Goal: Task Accomplishment & Management: Use online tool/utility

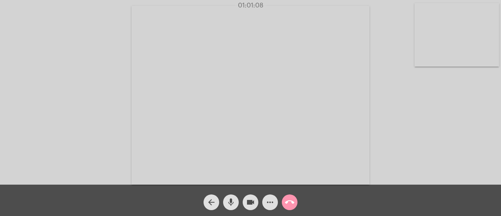
click at [286, 199] on mat-icon "call_end" at bounding box center [289, 201] width 9 height 9
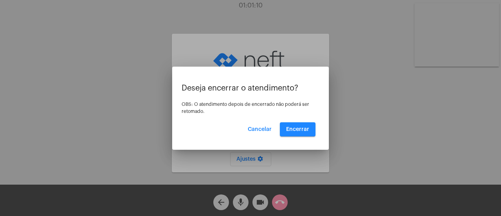
click at [304, 121] on div "Deseja encerrar o atendimento? OBS: O atendimento depois de encerrado não poder…" at bounding box center [251, 110] width 138 height 52
click at [304, 130] on span "Encerrar" at bounding box center [297, 129] width 23 height 5
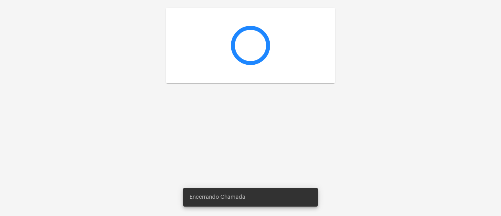
click at [304, 130] on div at bounding box center [250, 108] width 501 height 216
